Goal: Task Accomplishment & Management: Manage account settings

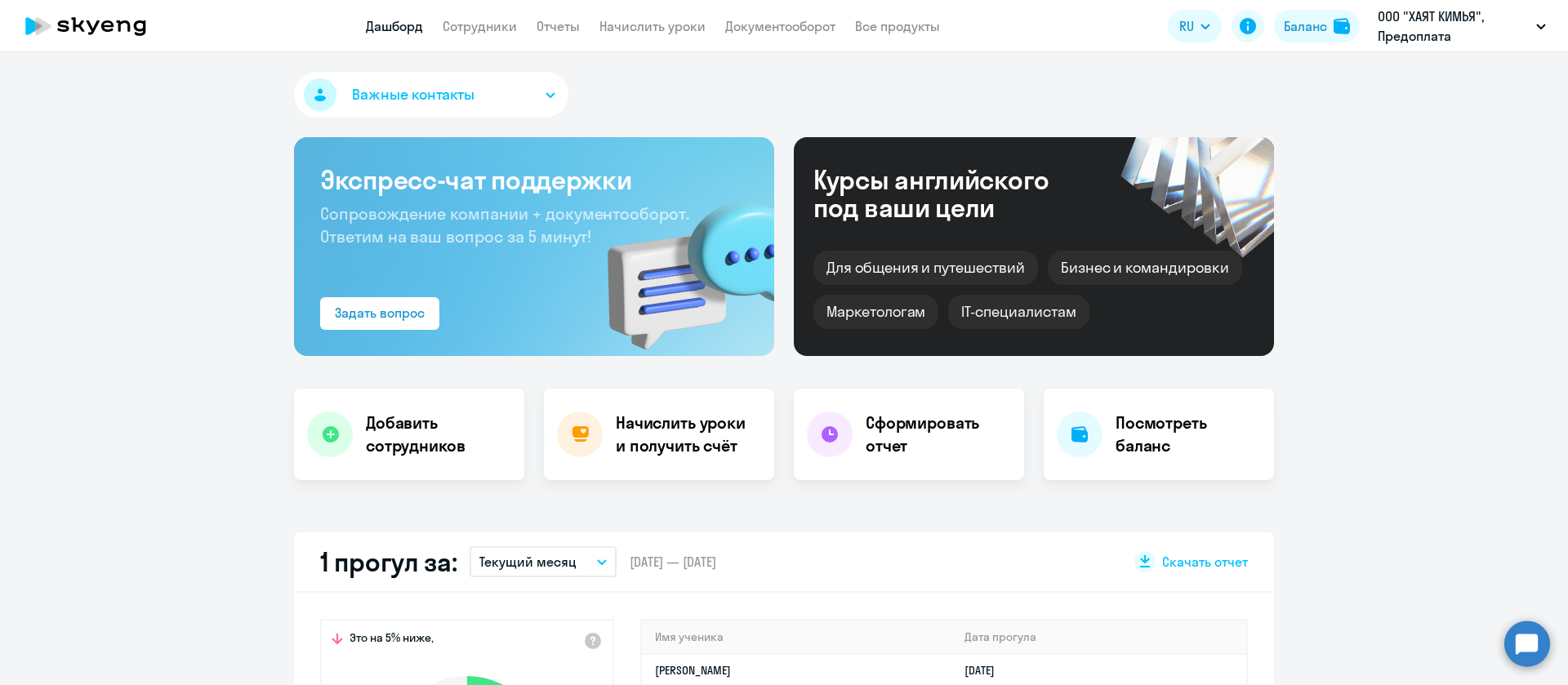
select select "30"
click at [490, 25] on link "Сотрудники" at bounding box center [479, 26] width 74 height 16
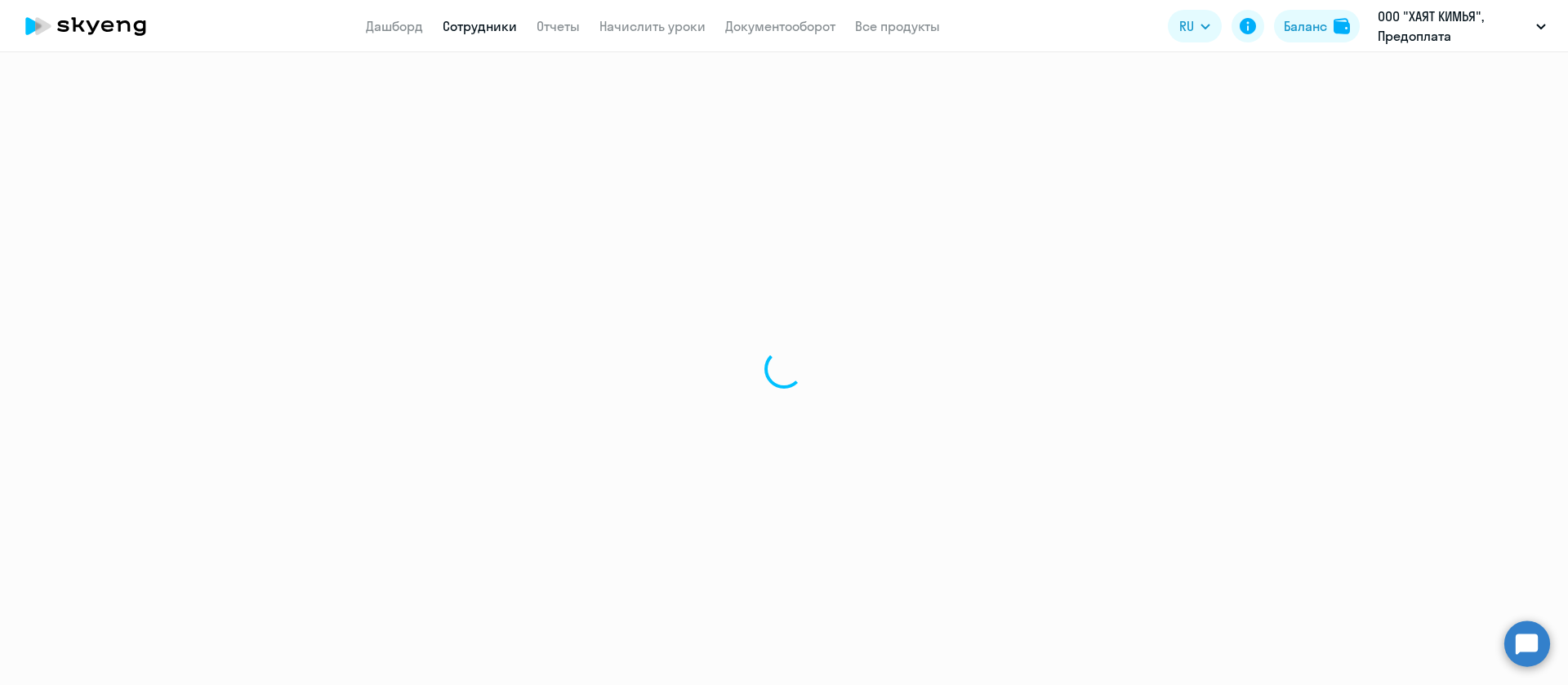
select select "30"
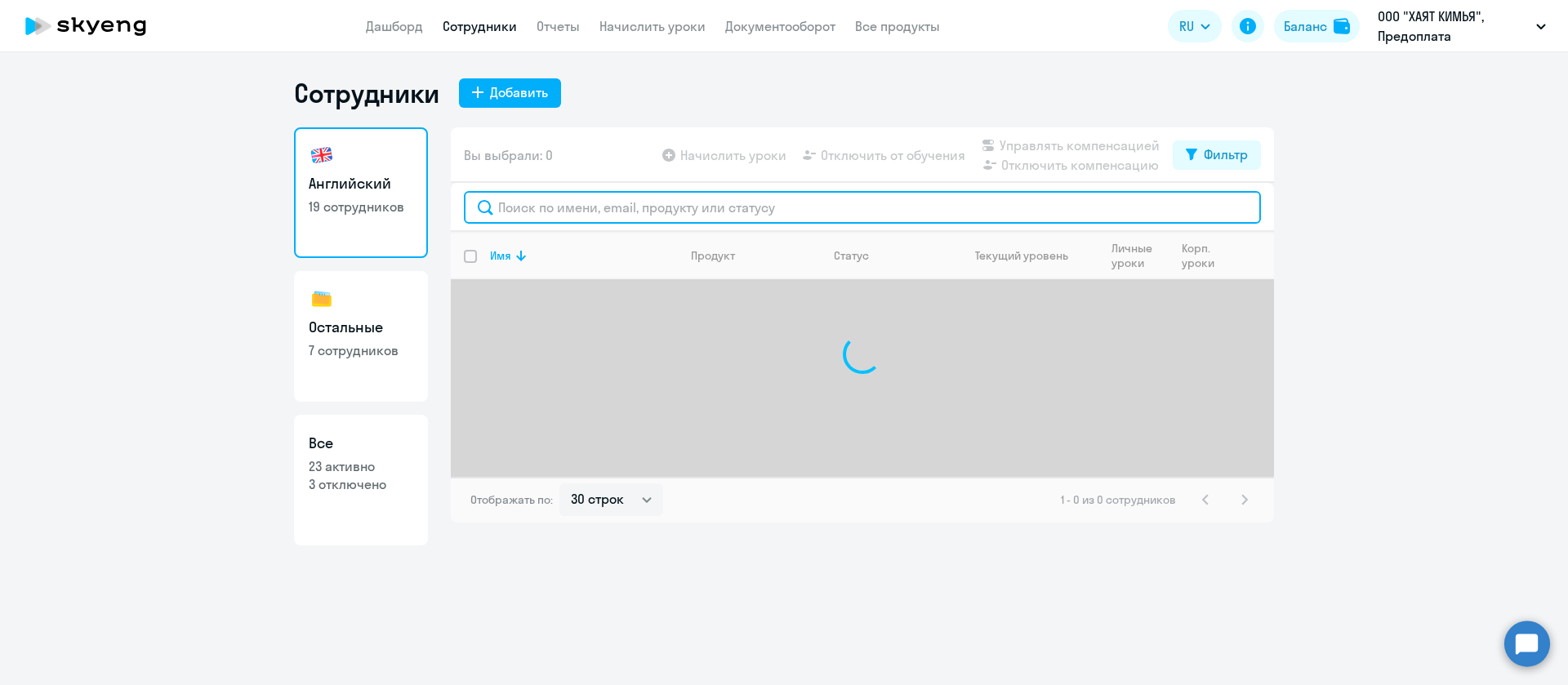
click at [567, 192] on input "text" at bounding box center [862, 207] width 797 height 32
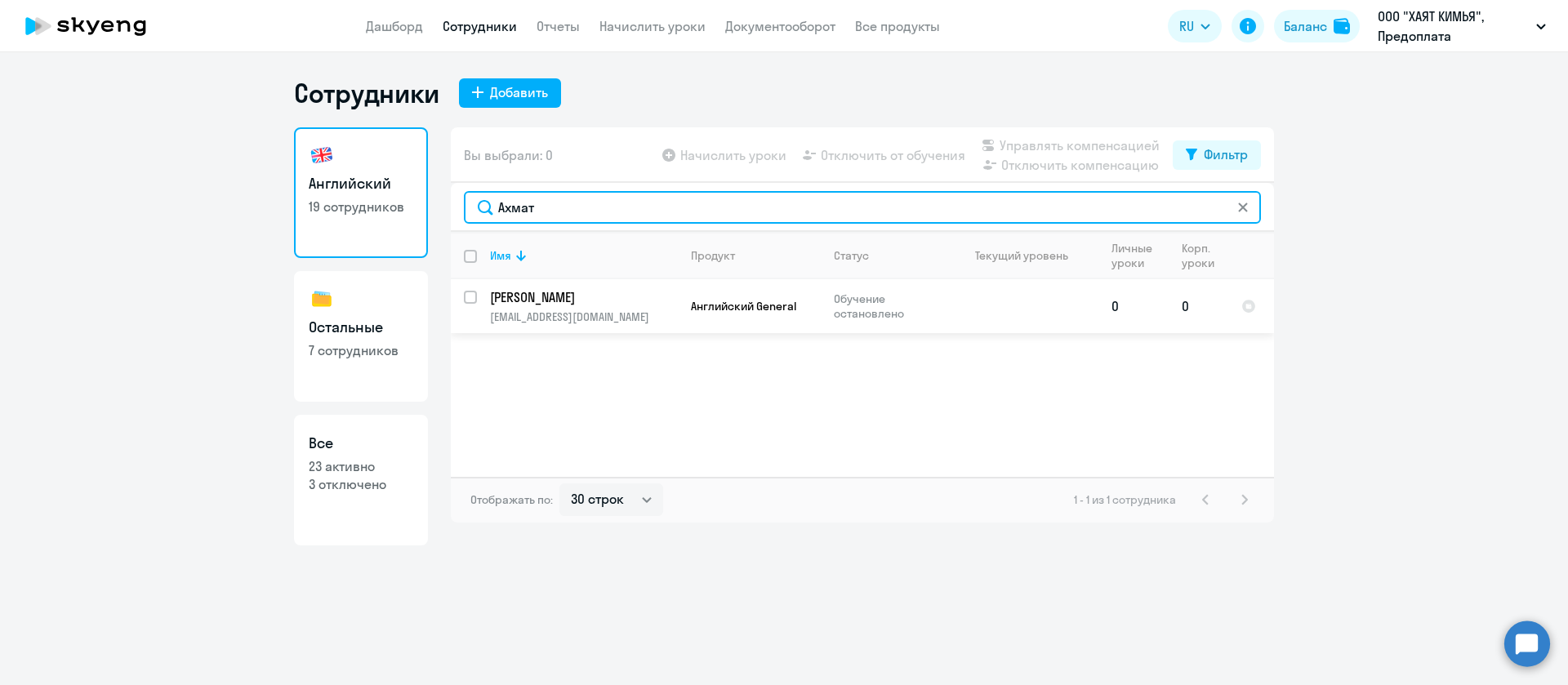
type input "Ахмат"
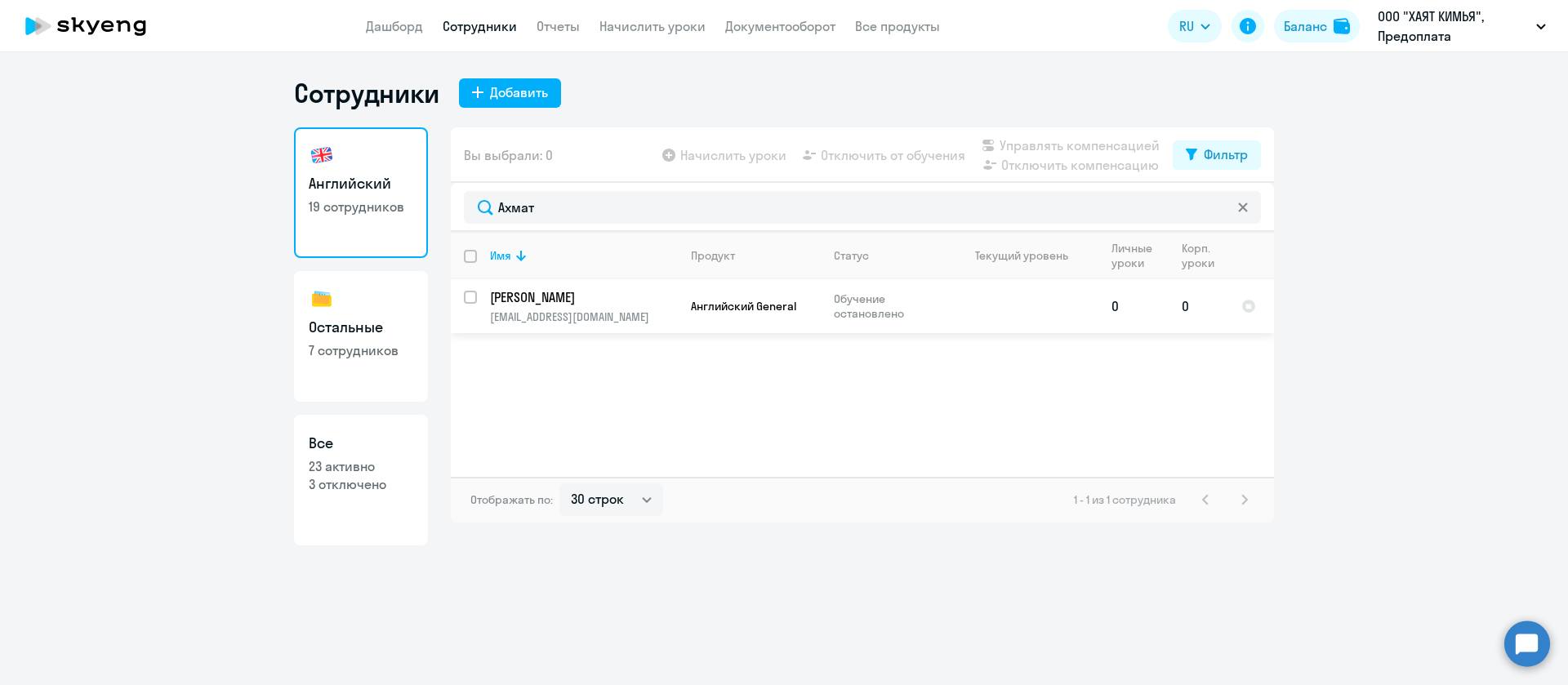
click at [474, 297] on input "select row 6830113" at bounding box center [480, 307] width 32 height 32
checkbox input "true"
click at [1048, 146] on span "Управлять компенсацией" at bounding box center [1079, 145] width 160 height 20
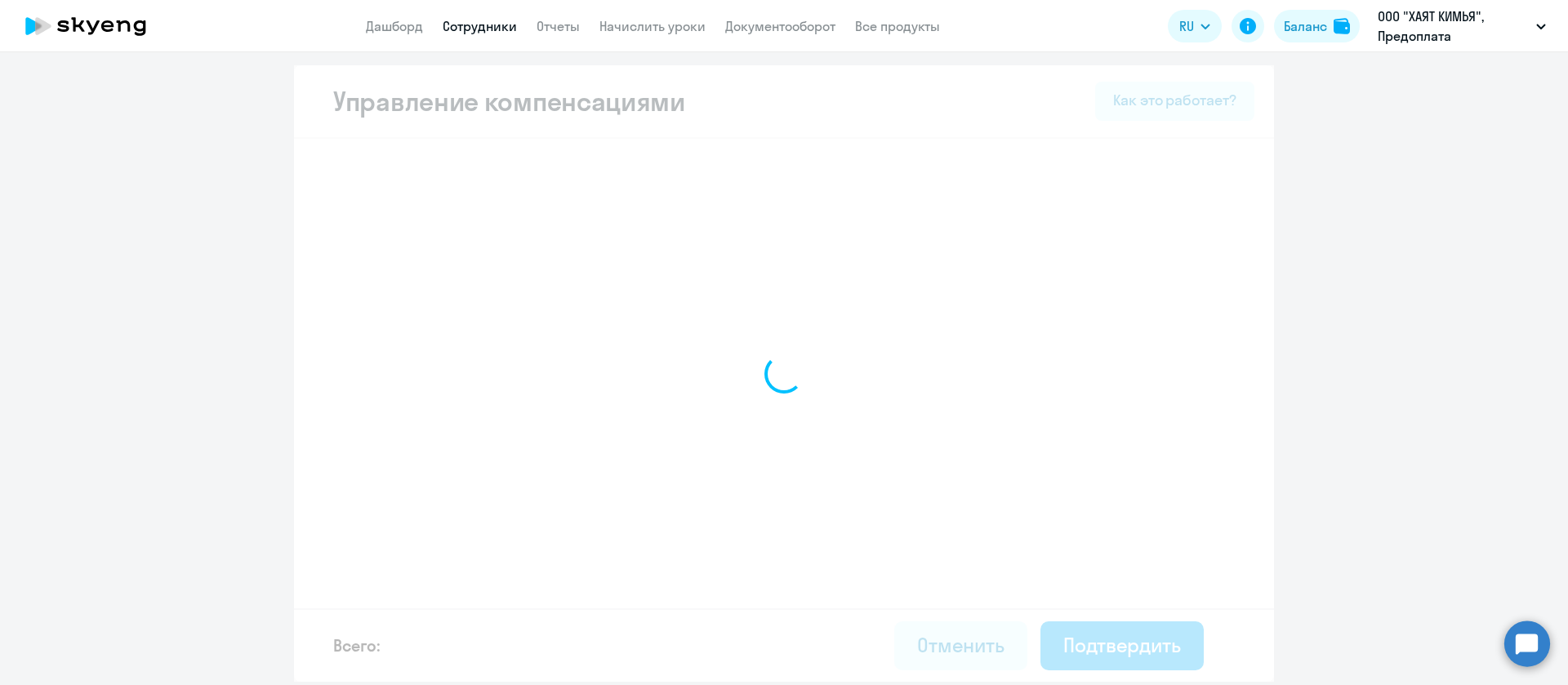
select select "MONTHLY"
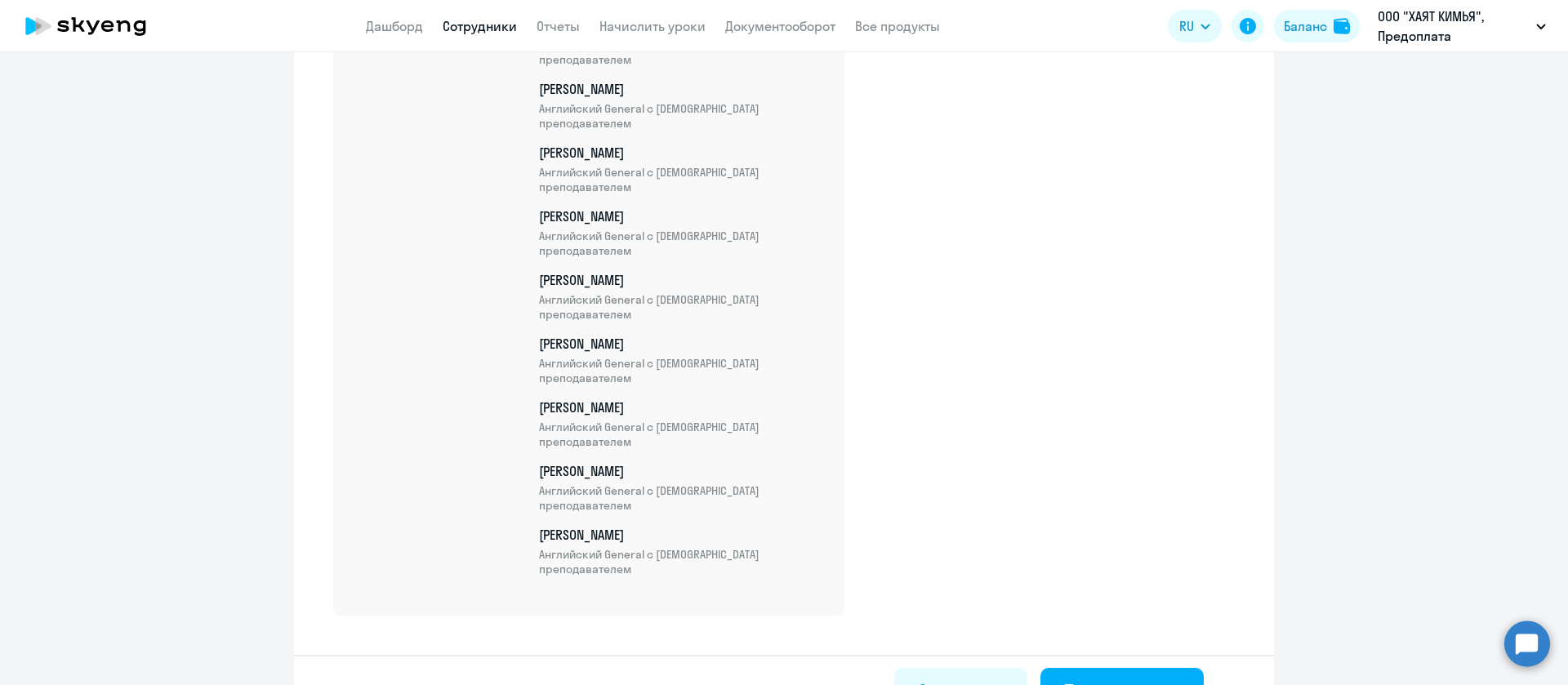
scroll to position [1268, 0]
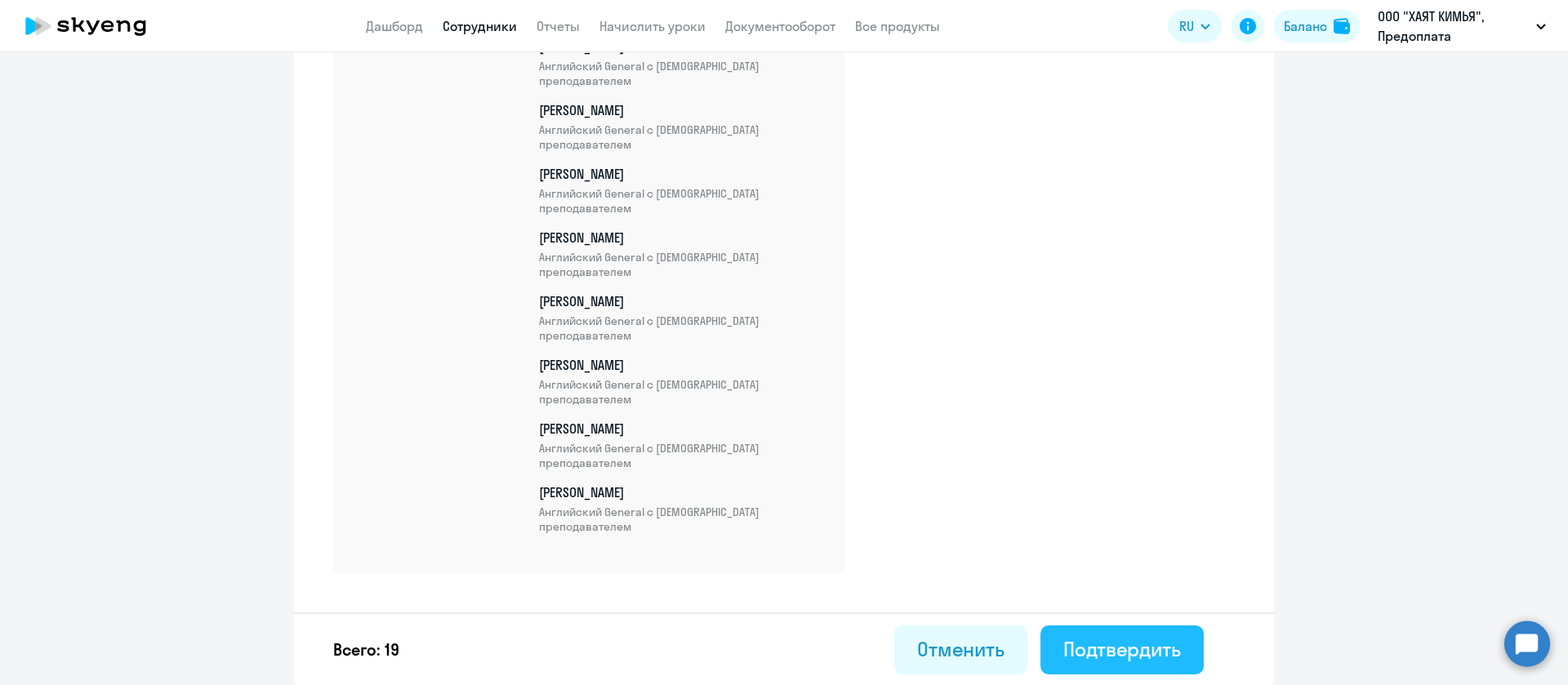
click at [1125, 649] on div "Подтвердить" at bounding box center [1122, 648] width 117 height 26
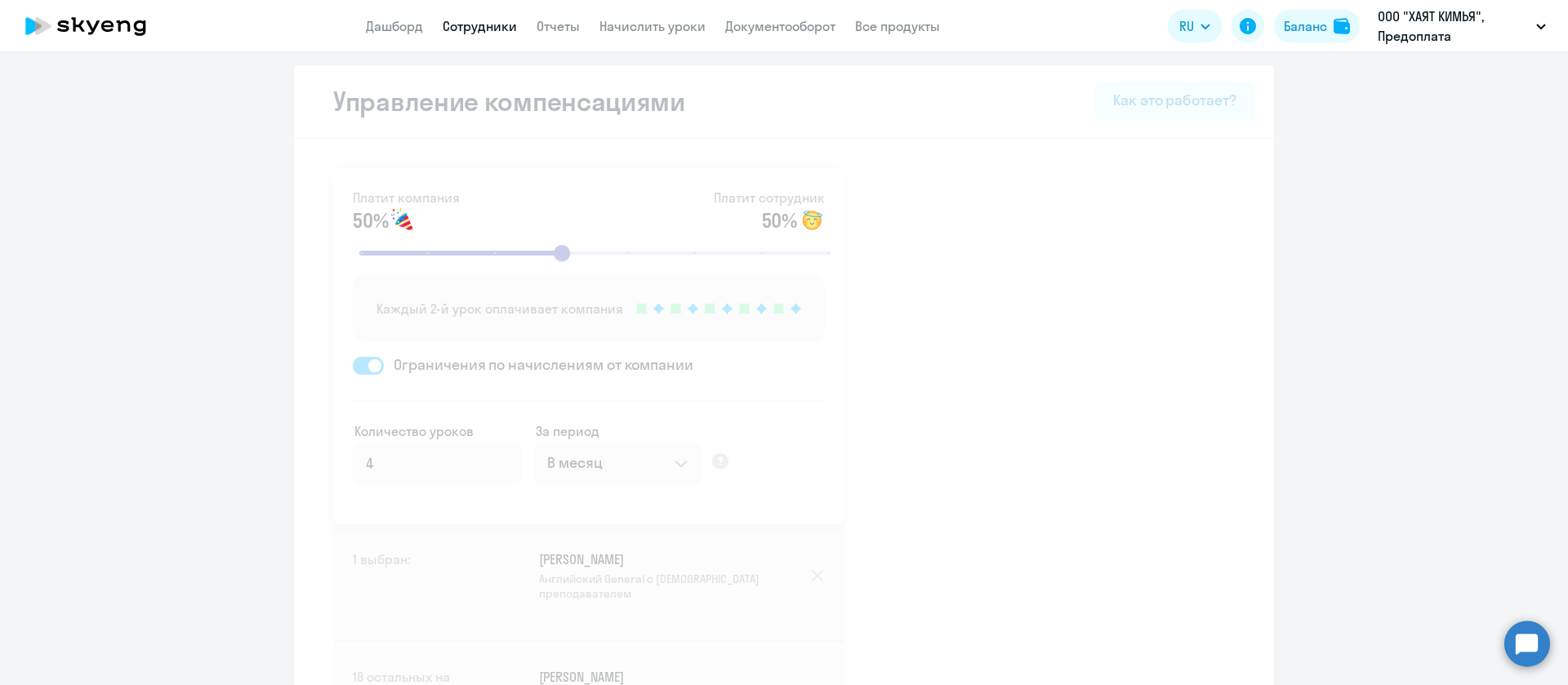
select select "30"
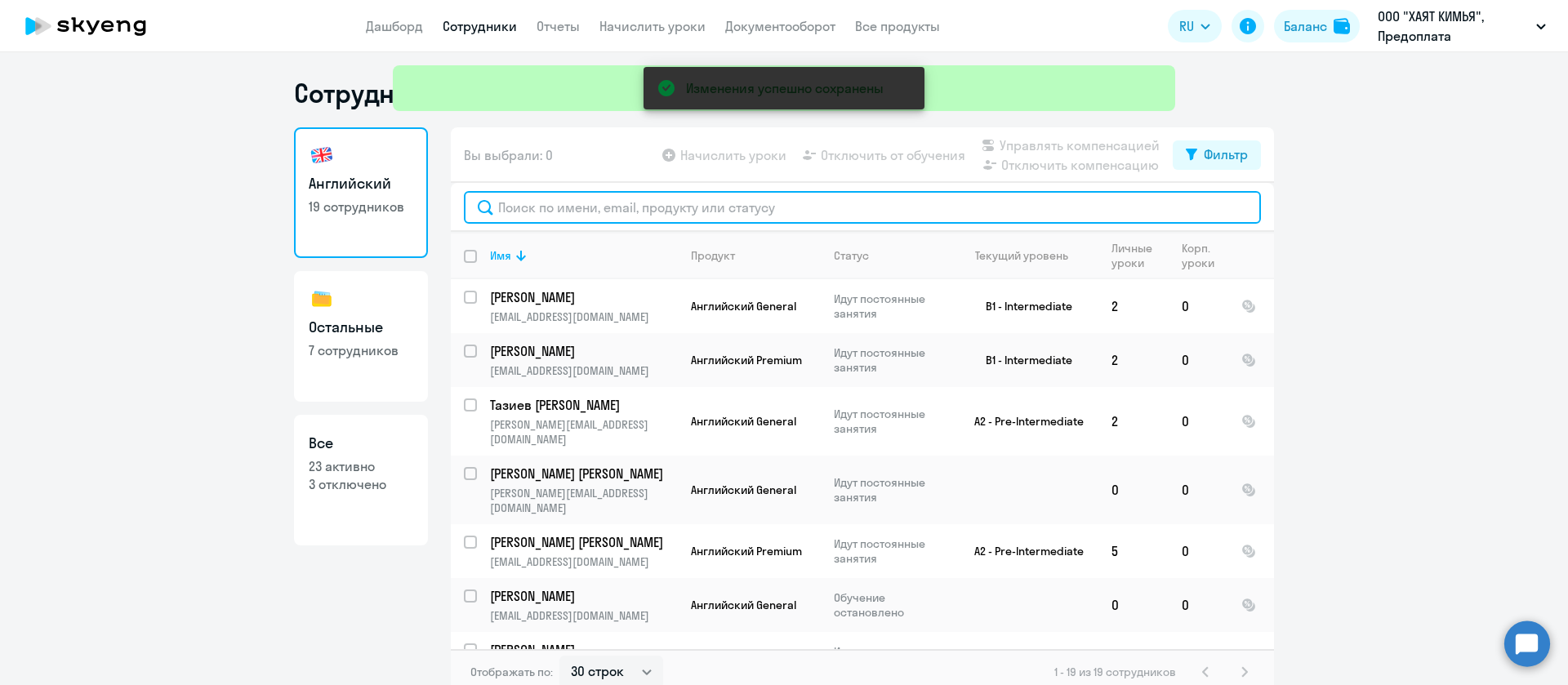
click at [816, 209] on input "text" at bounding box center [862, 207] width 797 height 32
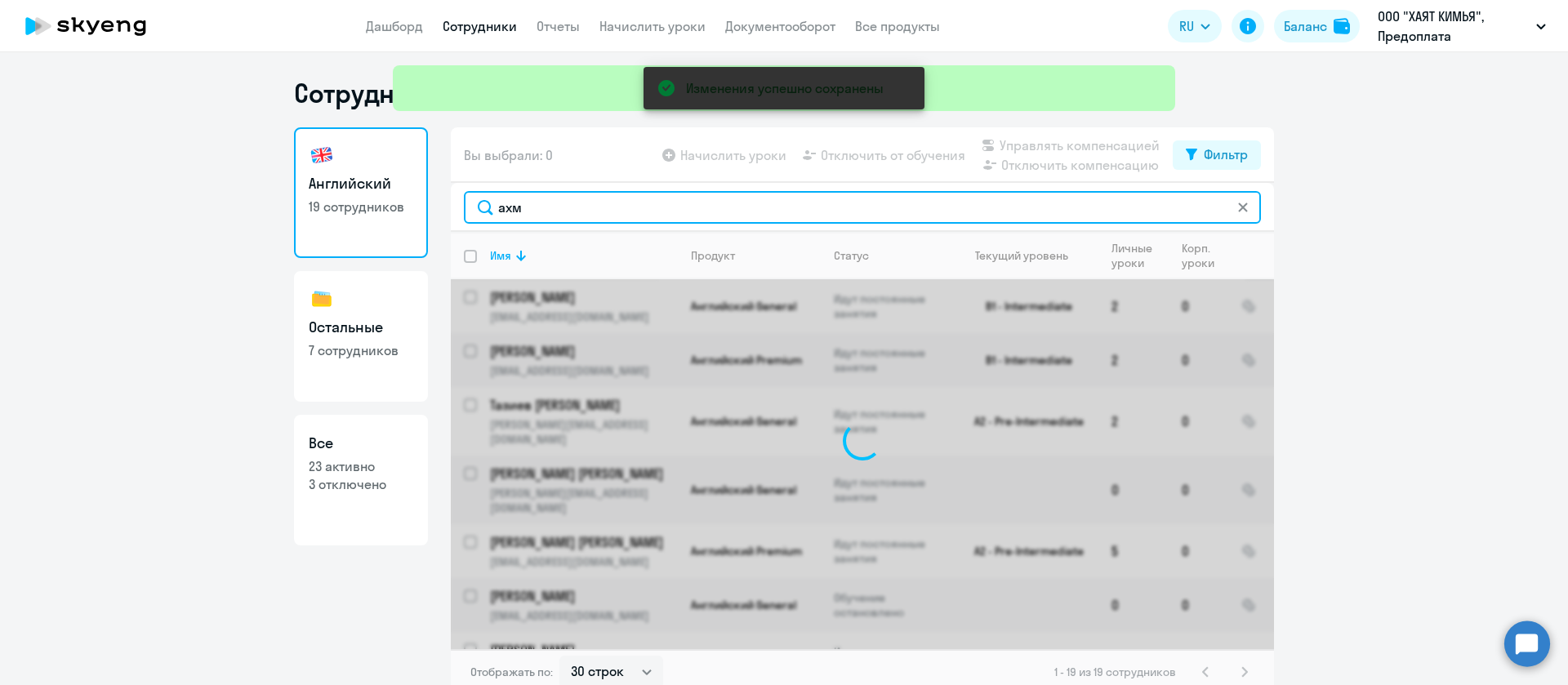
type input "[DEMOGRAPHIC_DATA]"
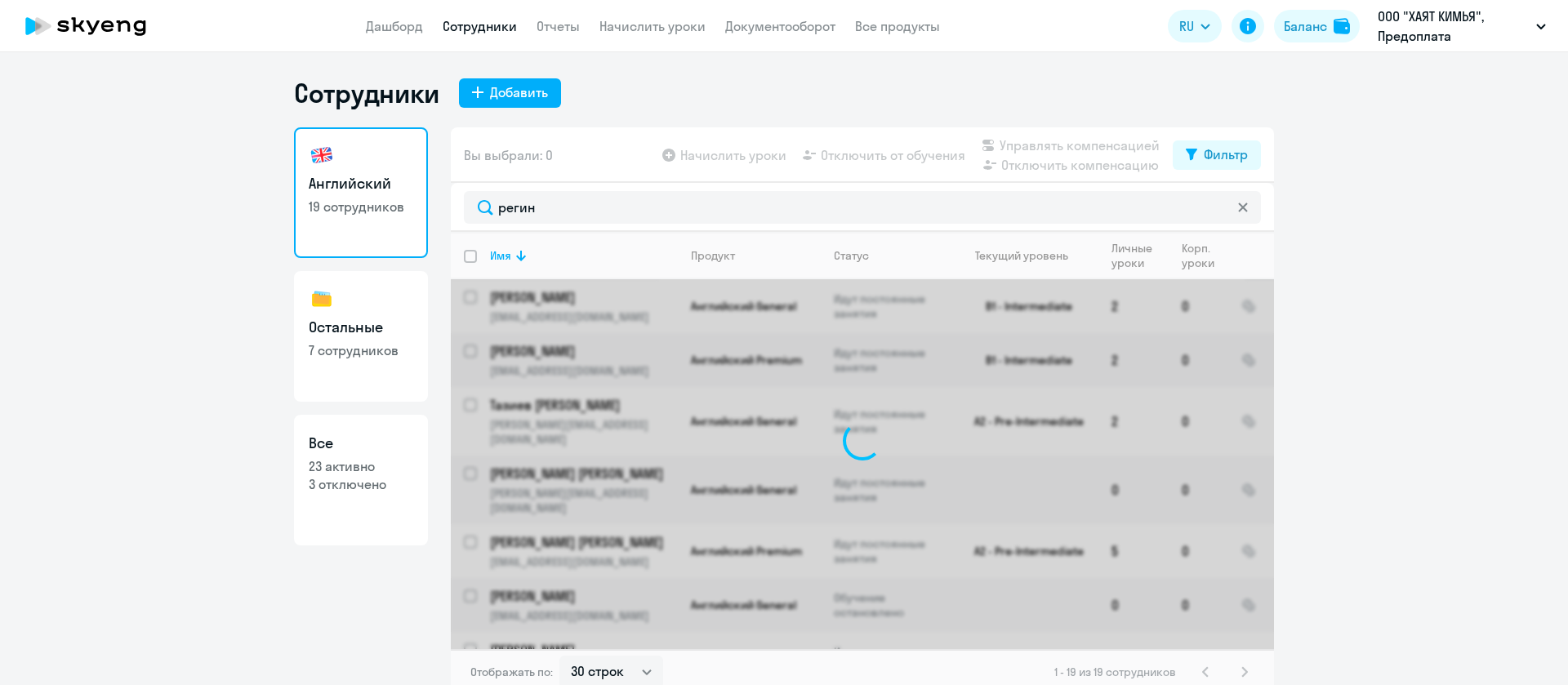
select select "30"
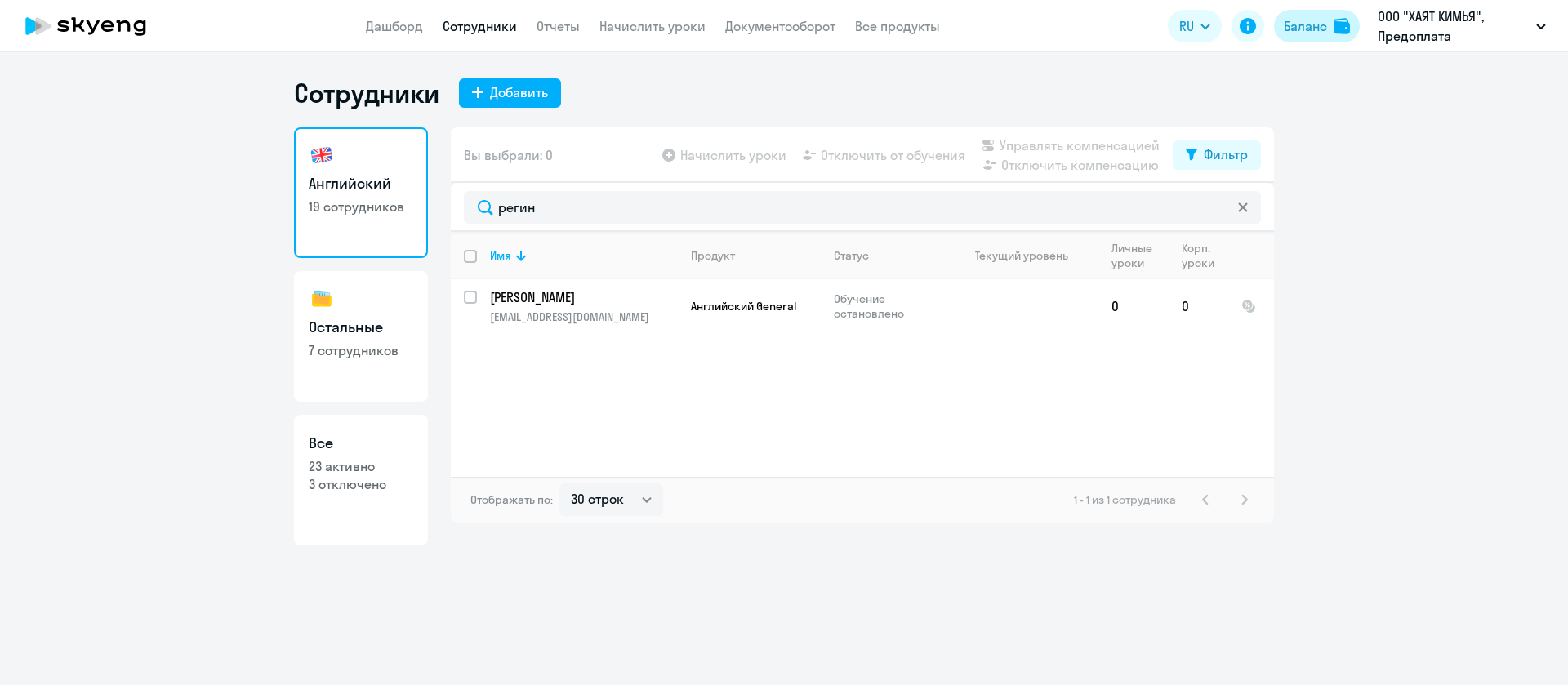
type input "регин"
click at [1322, 16] on div "Баланс" at bounding box center [1306, 26] width 43 height 20
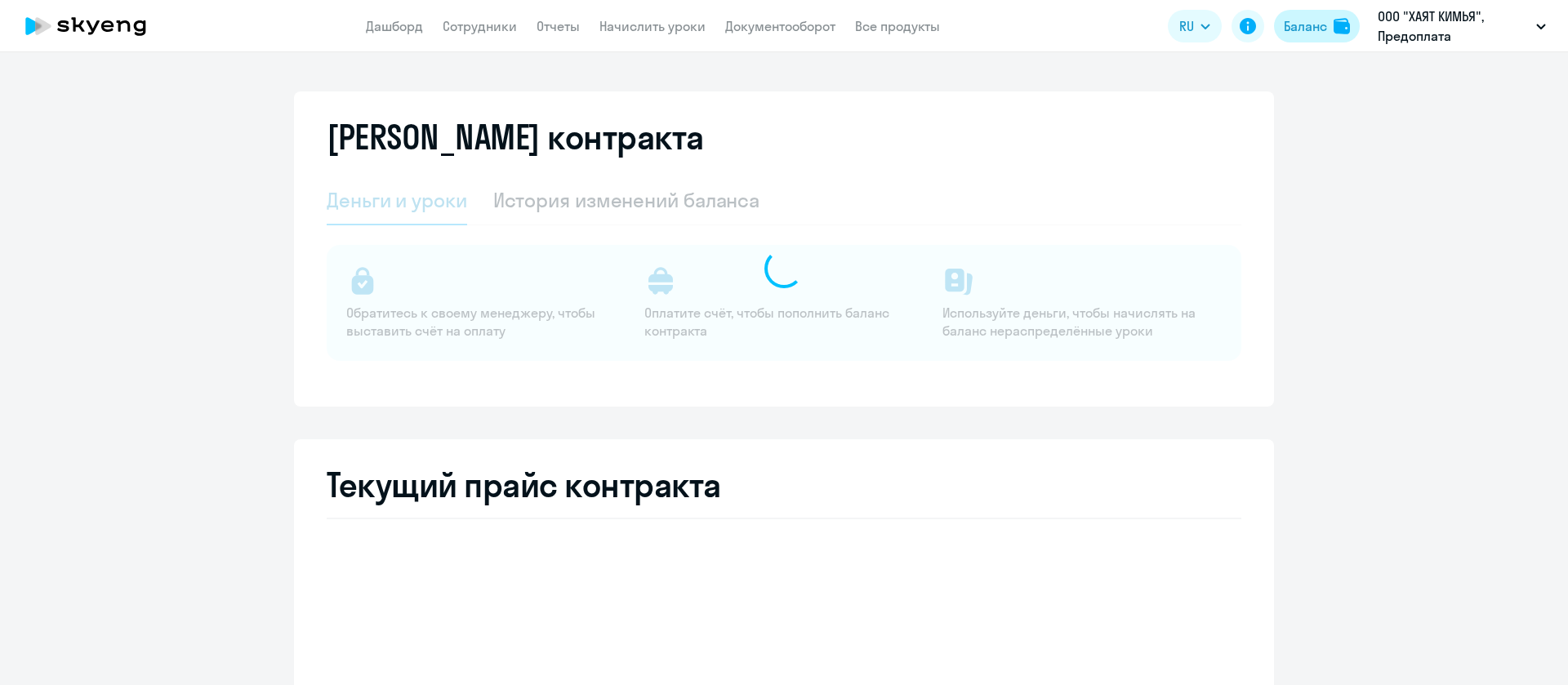
select select "english_adult_not_native_speaker"
